Goal: Task Accomplishment & Management: Manage account settings

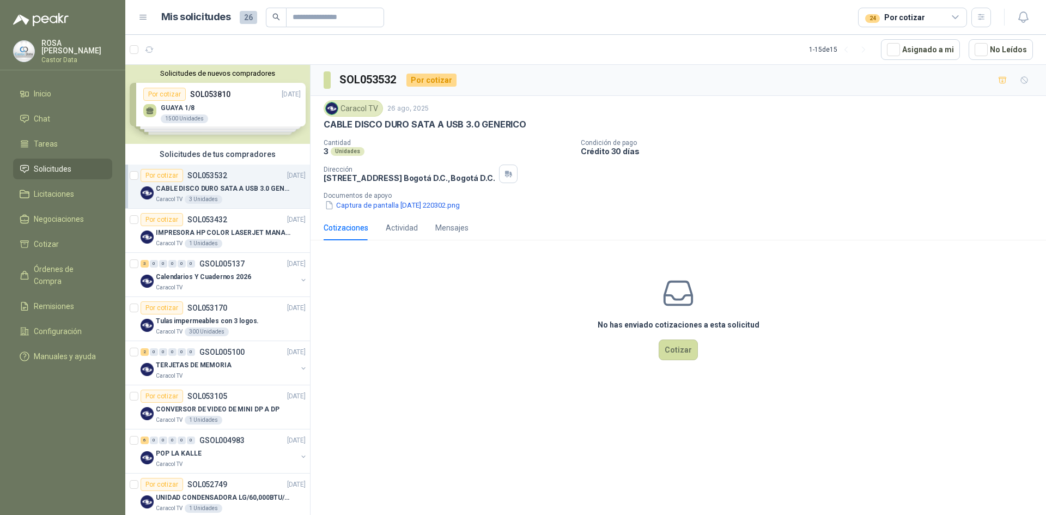
click at [955, 18] on icon at bounding box center [956, 17] width 6 height 3
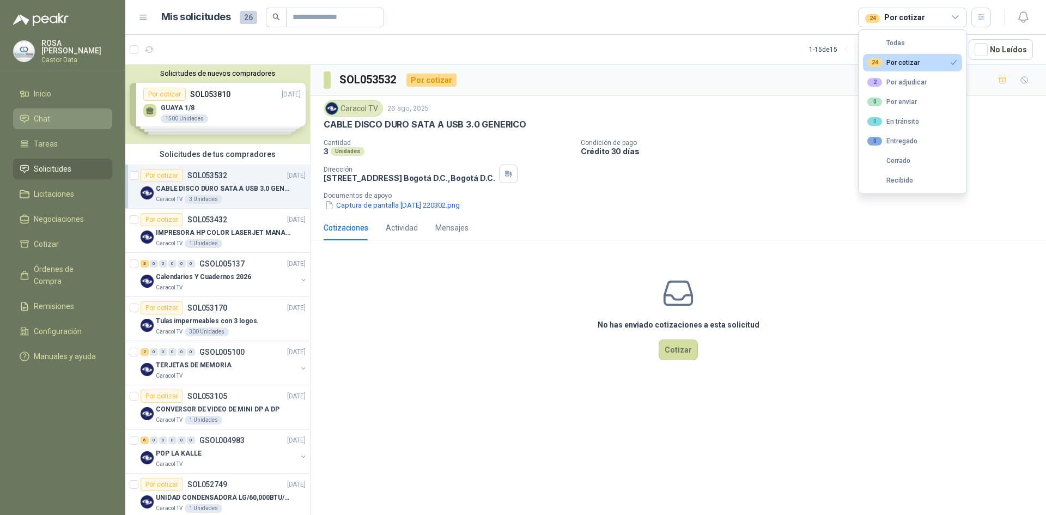
click at [49, 126] on link "Chat" at bounding box center [62, 118] width 99 height 21
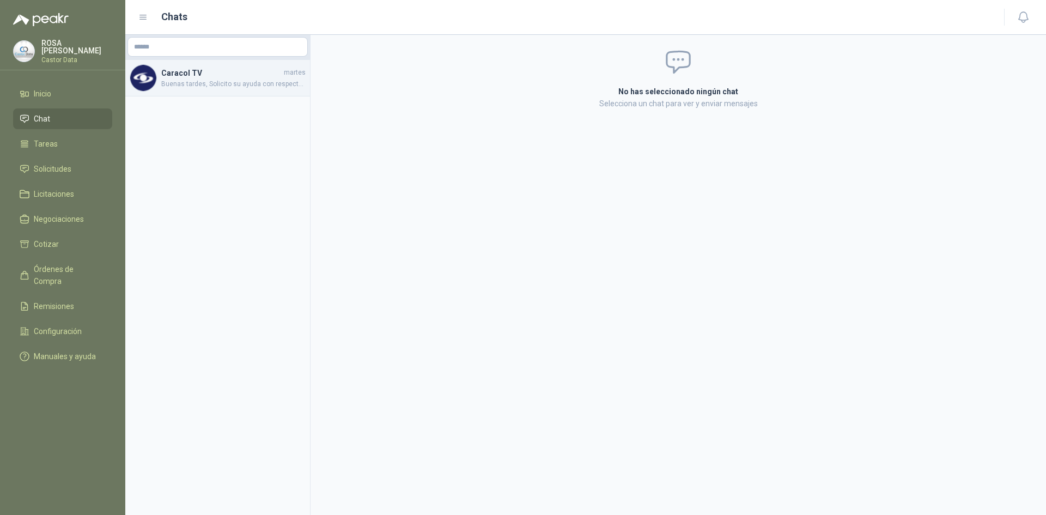
click at [229, 77] on h4 "Caracol TV" at bounding box center [221, 73] width 120 height 12
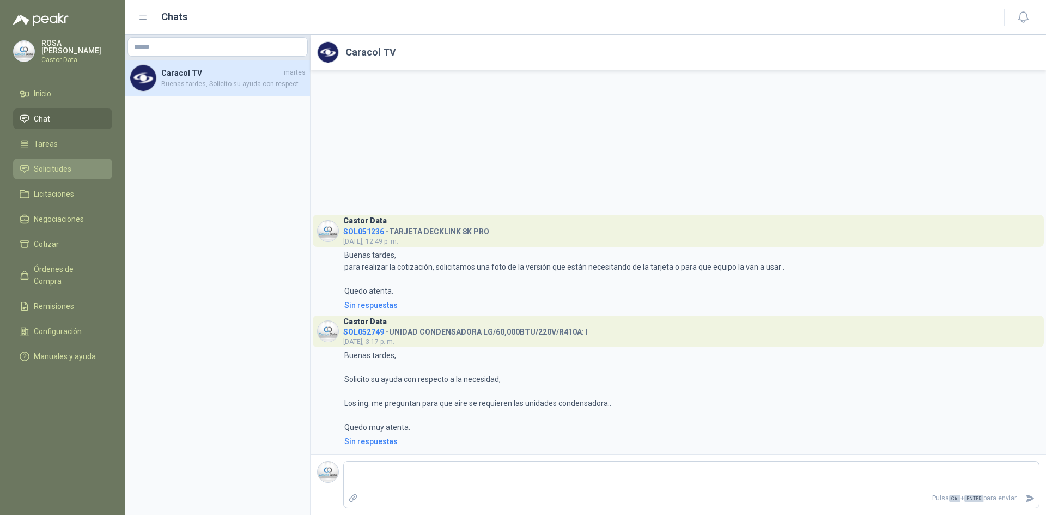
click at [62, 159] on link "Solicitudes" at bounding box center [62, 169] width 99 height 21
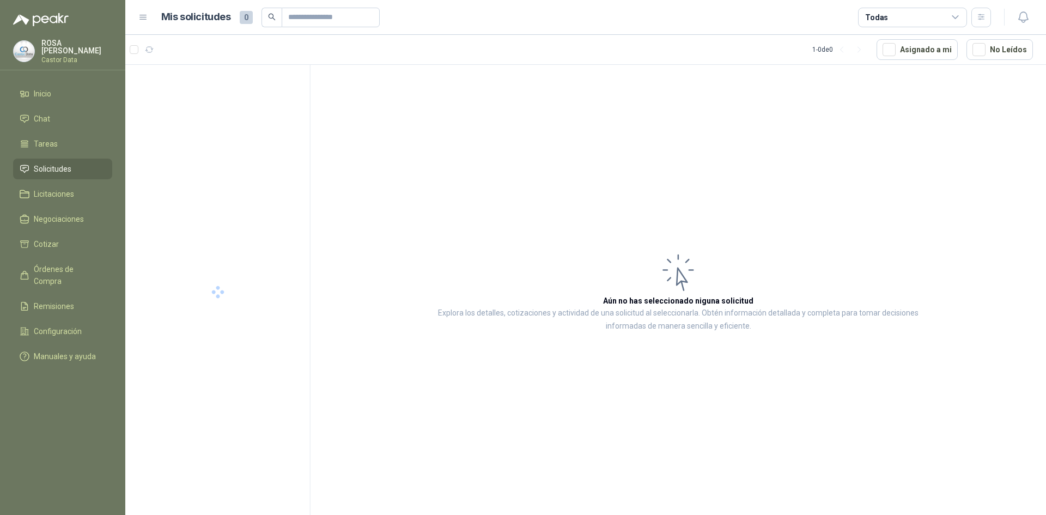
click at [959, 18] on icon at bounding box center [956, 18] width 10 height 10
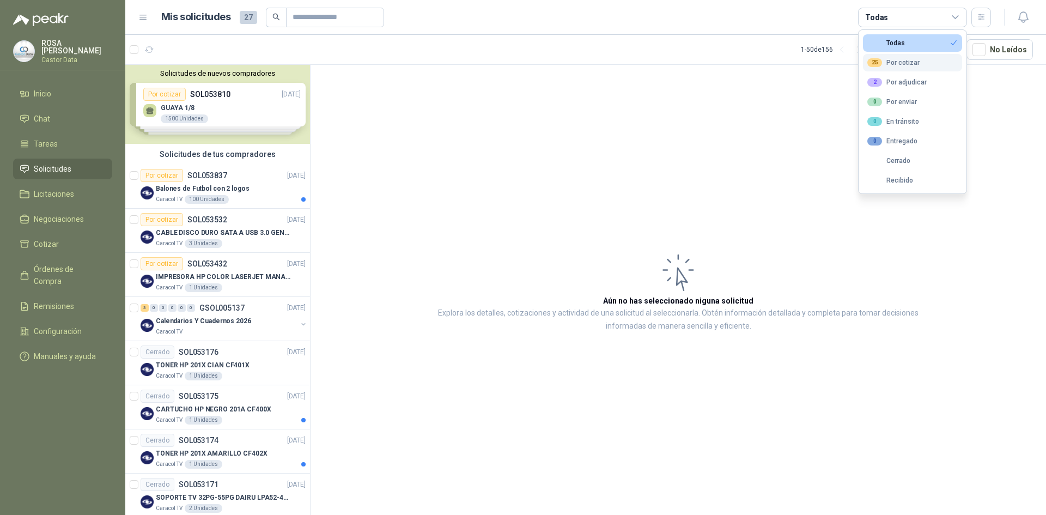
click at [905, 56] on button "25 Por cotizar" at bounding box center [912, 62] width 99 height 17
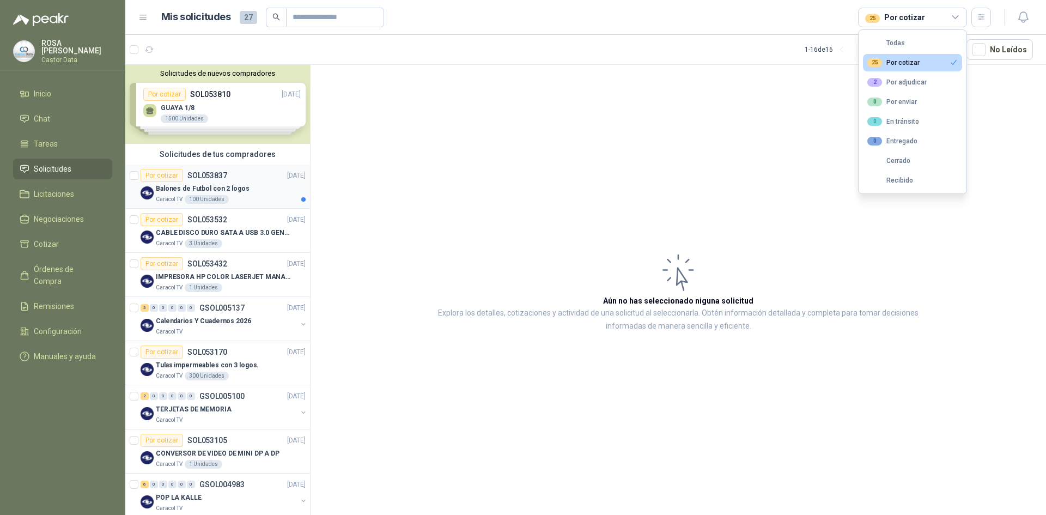
click at [231, 182] on div "Balones de Futbol con 2 logos" at bounding box center [231, 188] width 150 height 13
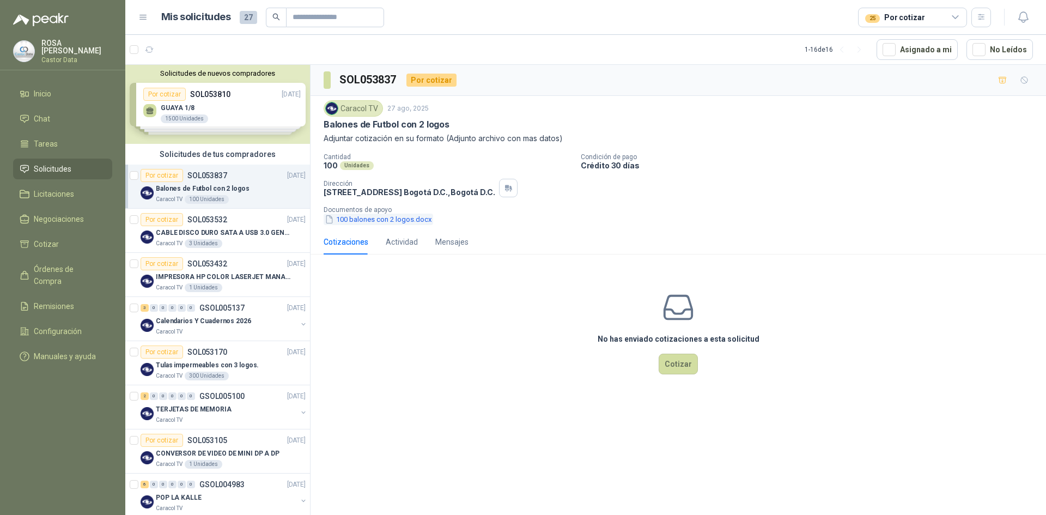
click at [398, 219] on button "100 balones con 2 logos.docx" at bounding box center [379, 219] width 110 height 11
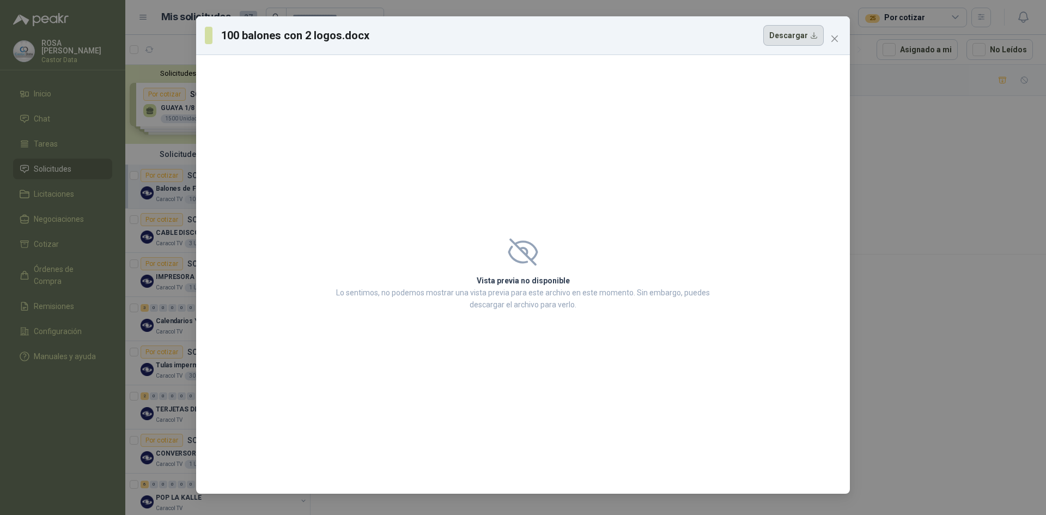
click at [807, 33] on button "Descargar" at bounding box center [794, 35] width 60 height 21
click at [834, 44] on button "Close" at bounding box center [834, 38] width 17 height 17
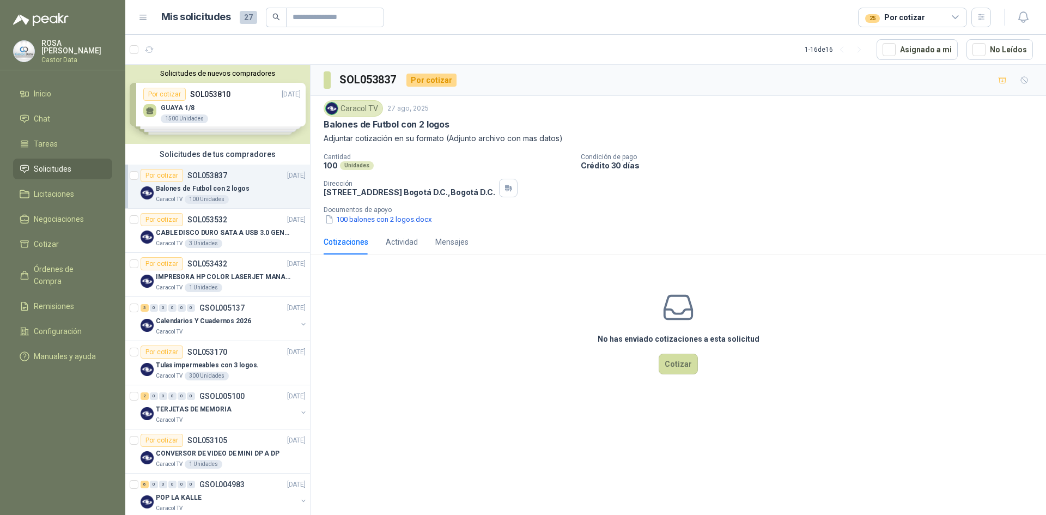
click at [957, 21] on icon at bounding box center [956, 18] width 10 height 10
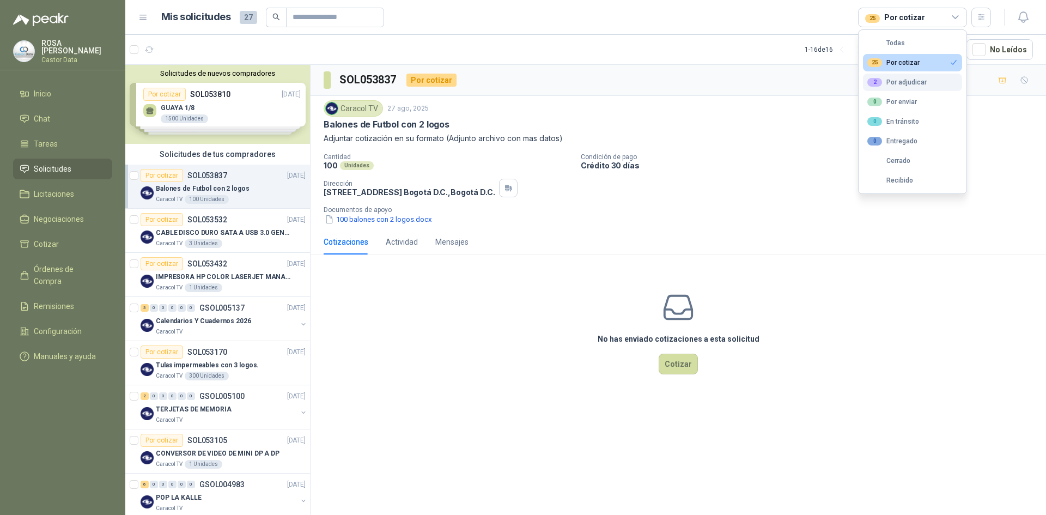
click at [912, 81] on div "2 Por adjudicar" at bounding box center [897, 82] width 59 height 9
click at [912, 61] on div "25 Por cotizar" at bounding box center [894, 62] width 52 height 9
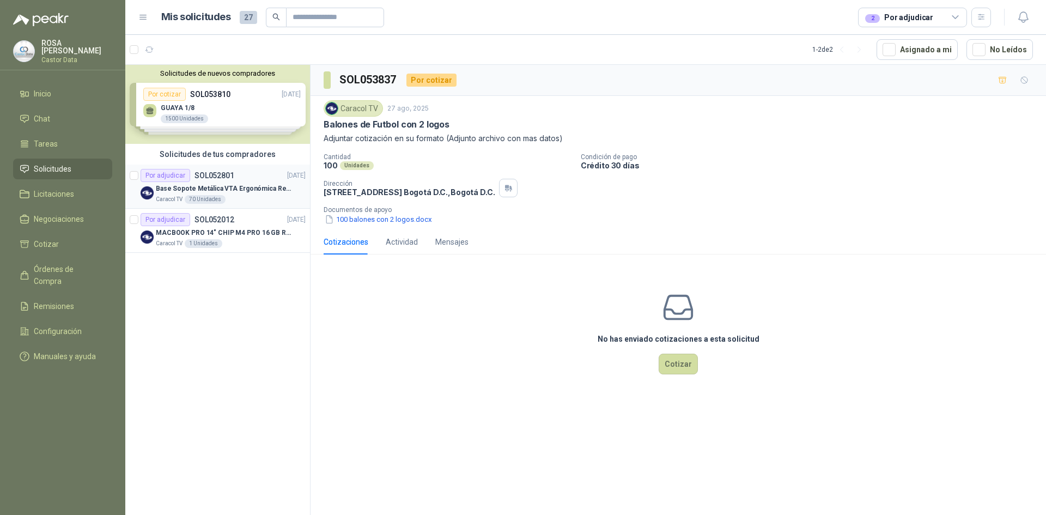
click at [247, 189] on p "Base Sopote Metálica VTA Ergonómica Retráctil para Portátil" at bounding box center [224, 189] width 136 height 10
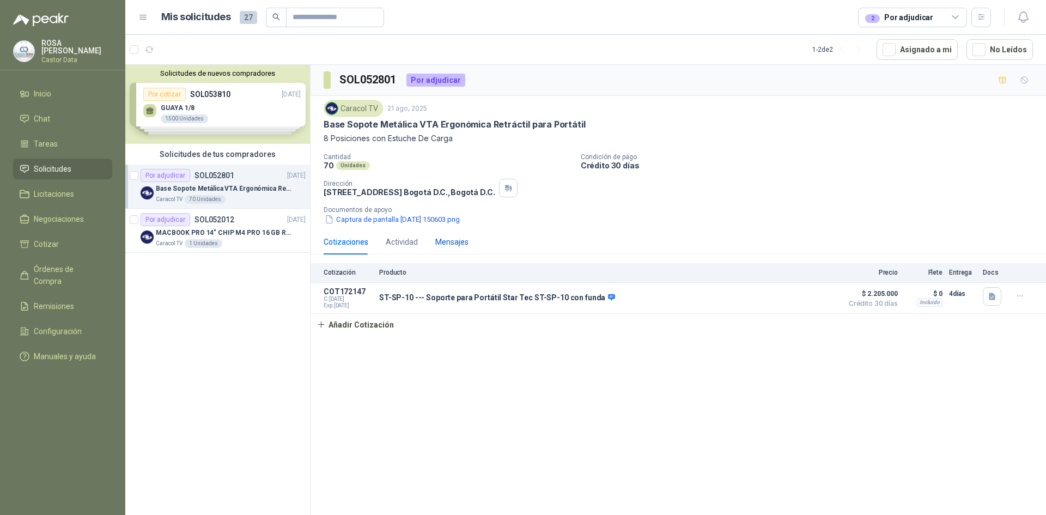
click at [452, 241] on div "Mensajes" at bounding box center [451, 242] width 33 height 12
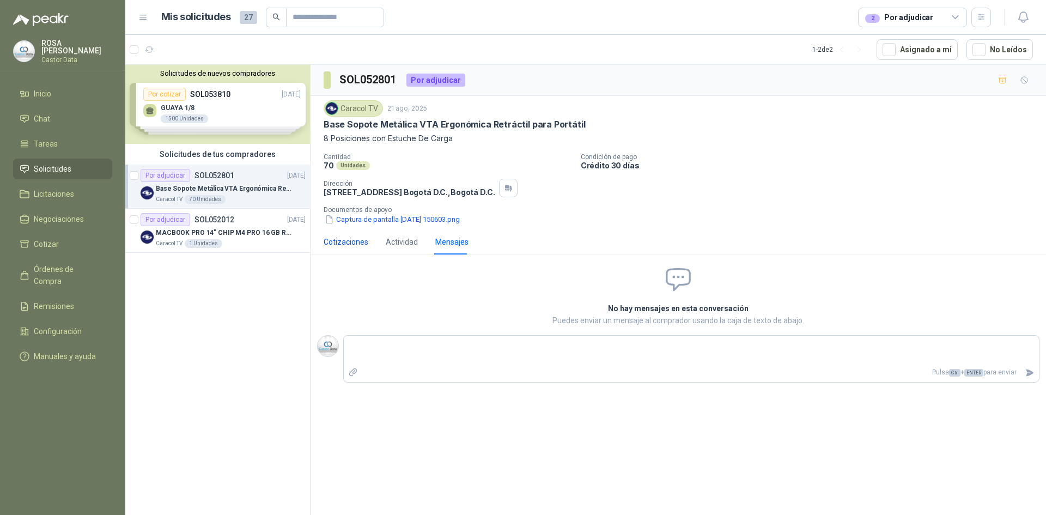
click at [340, 245] on div "Cotizaciones" at bounding box center [346, 242] width 45 height 12
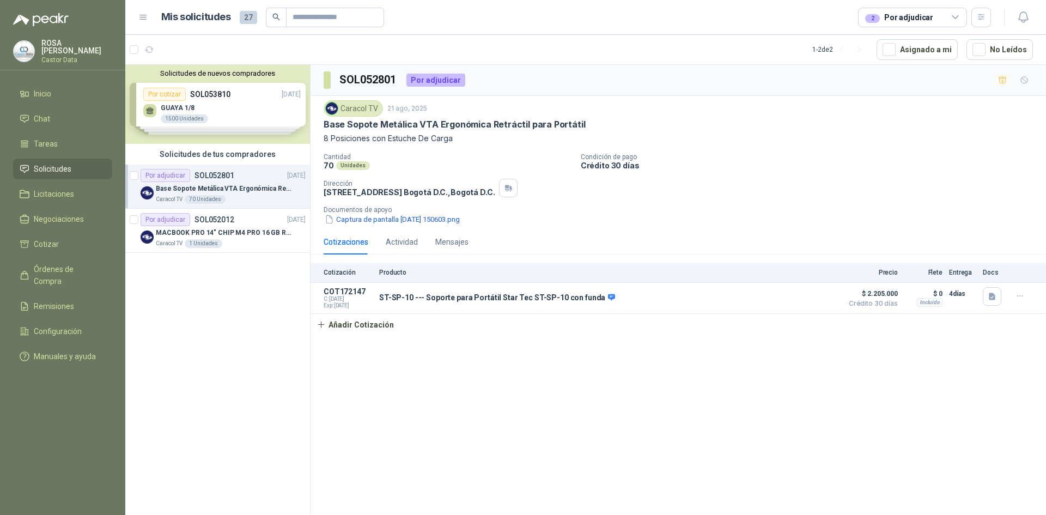
click at [241, 181] on div "Por adjudicar SOL052801 [DATE]" at bounding box center [223, 175] width 165 height 13
click at [251, 226] on div "Por adjudicar SOL052012 [DATE]" at bounding box center [223, 219] width 165 height 13
